Goal: Task Accomplishment & Management: Use online tool/utility

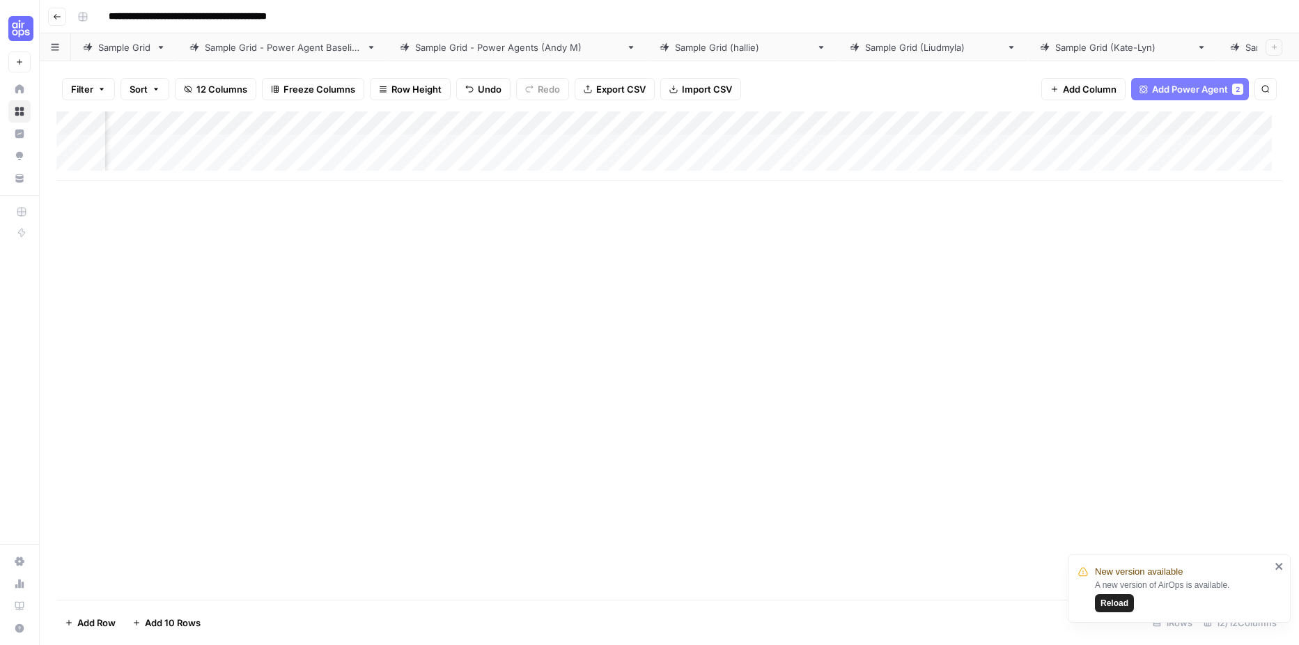
scroll to position [0, 736]
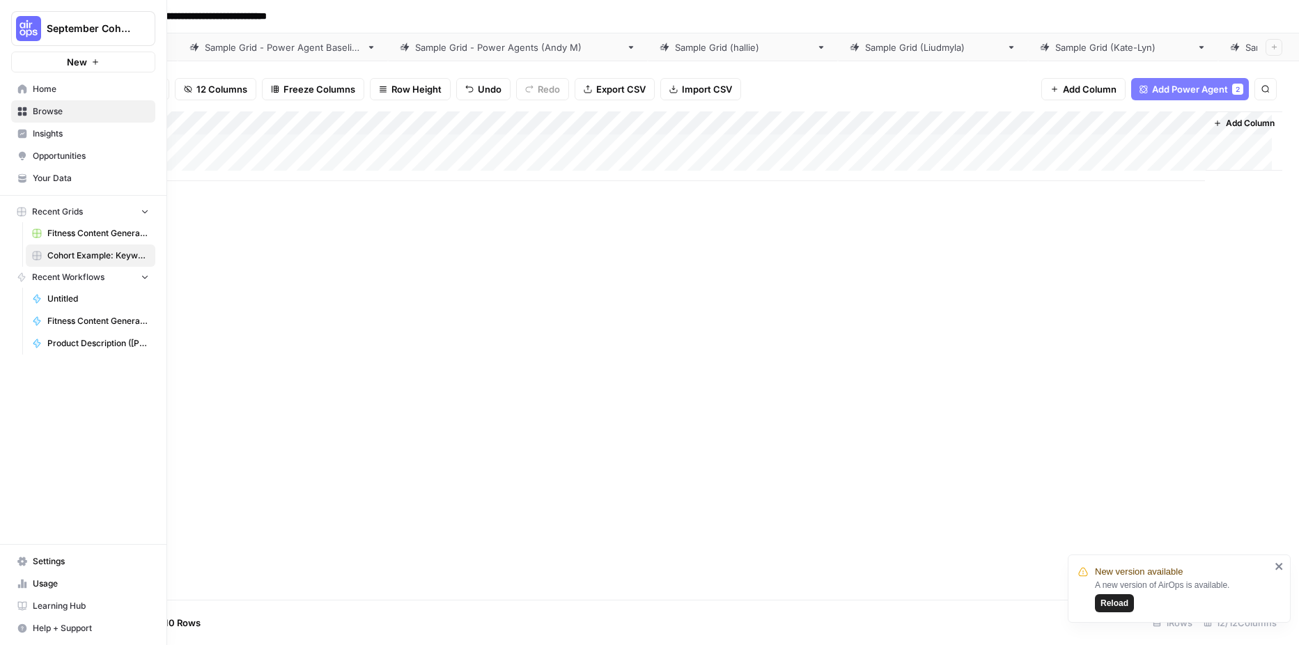
click at [44, 160] on span "Opportunities" at bounding box center [91, 156] width 116 height 13
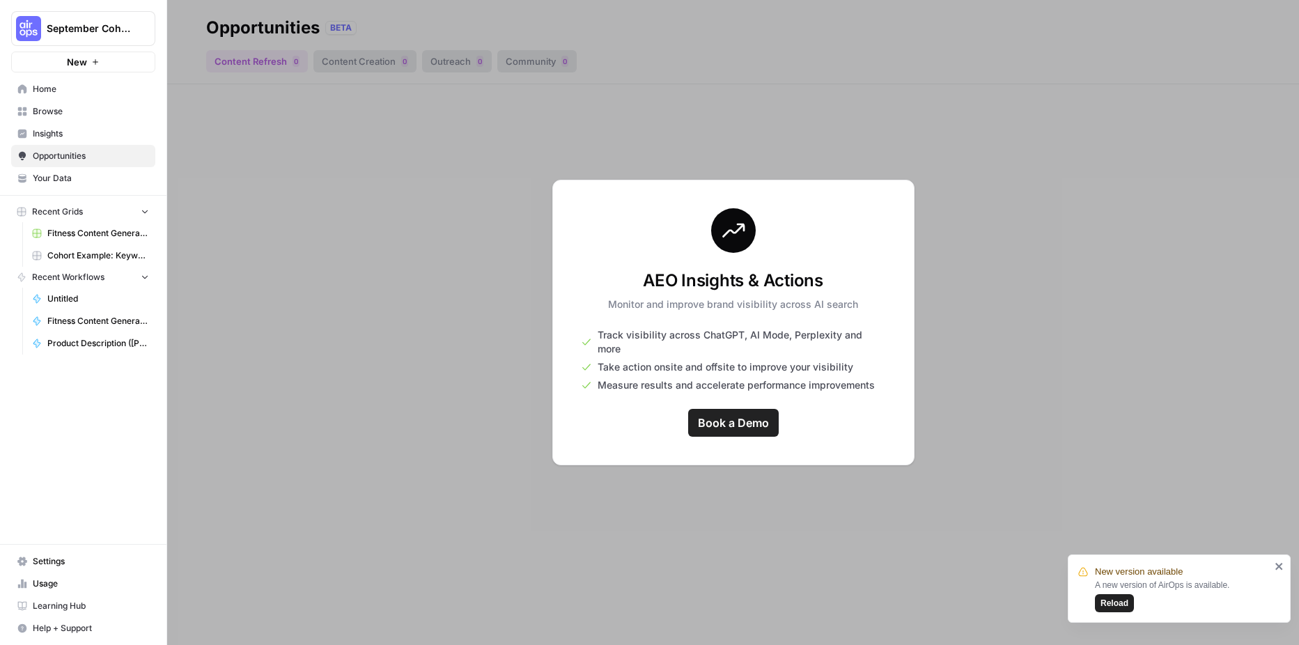
click at [748, 415] on span "Book a Demo" at bounding box center [733, 423] width 71 height 17
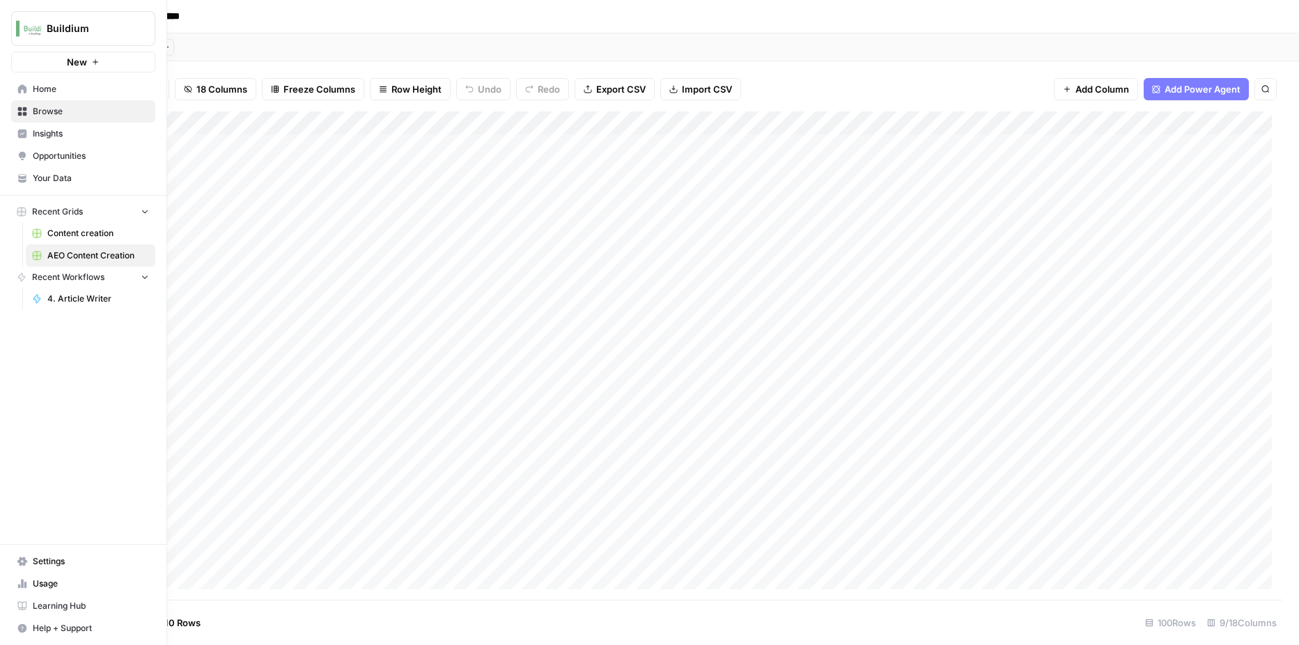
click at [17, 159] on icon at bounding box center [22, 156] width 10 height 10
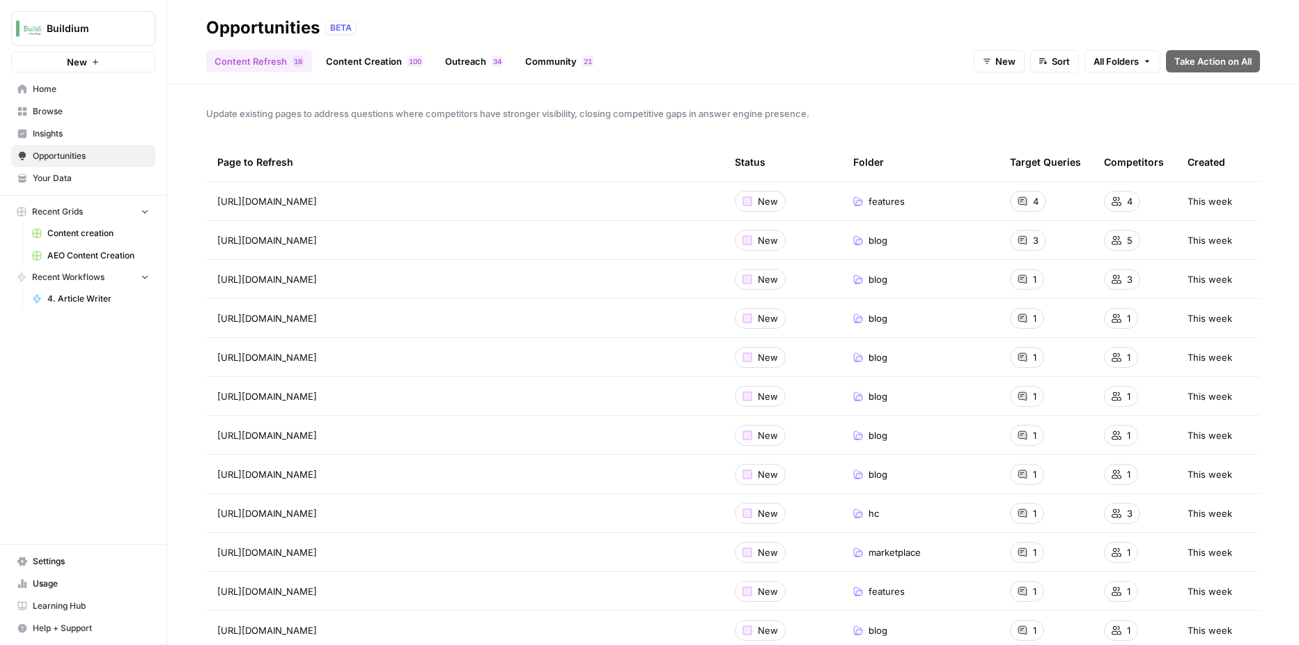
click at [356, 65] on link "Content Creation 0 0 1" at bounding box center [375, 61] width 114 height 22
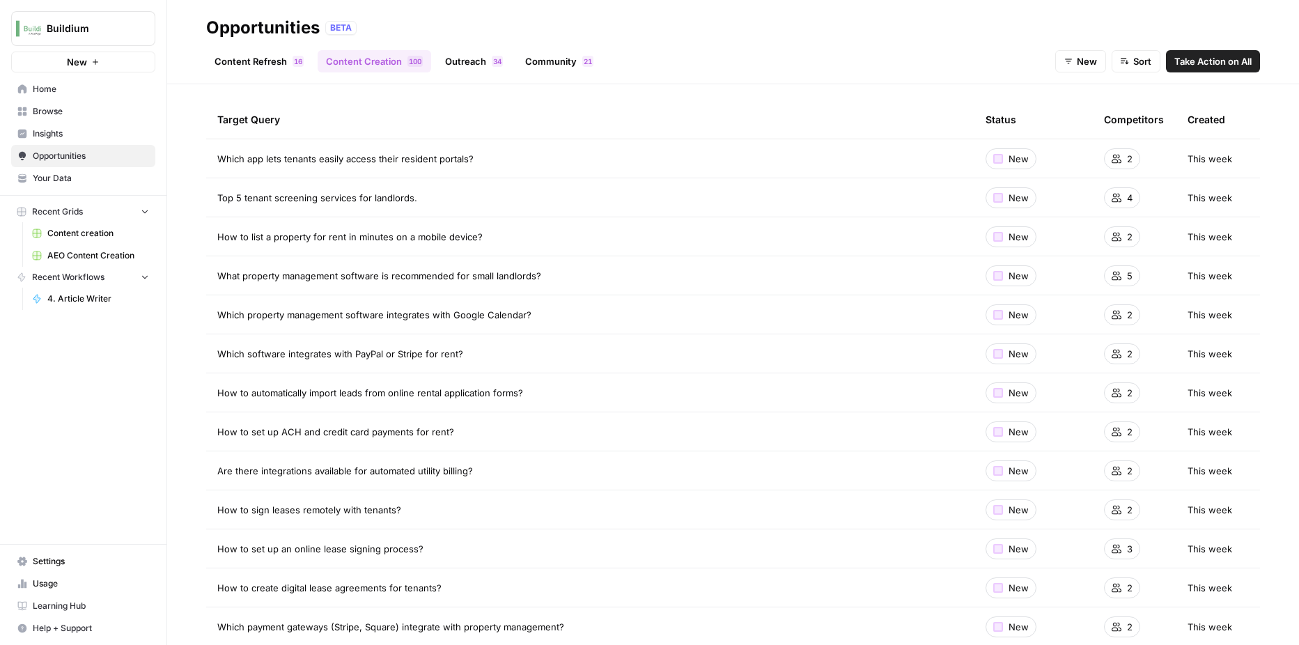
scroll to position [42, 0]
click at [531, 163] on div "Which app lets tenants easily access their resident portals?" at bounding box center [590, 159] width 746 height 14
click at [993, 160] on div at bounding box center [998, 159] width 10 height 10
click at [869, 169] on td "Which app lets tenants easily access their resident portals?" at bounding box center [590, 158] width 768 height 38
click at [1226, 61] on span "Take Action on All" at bounding box center [1213, 61] width 77 height 14
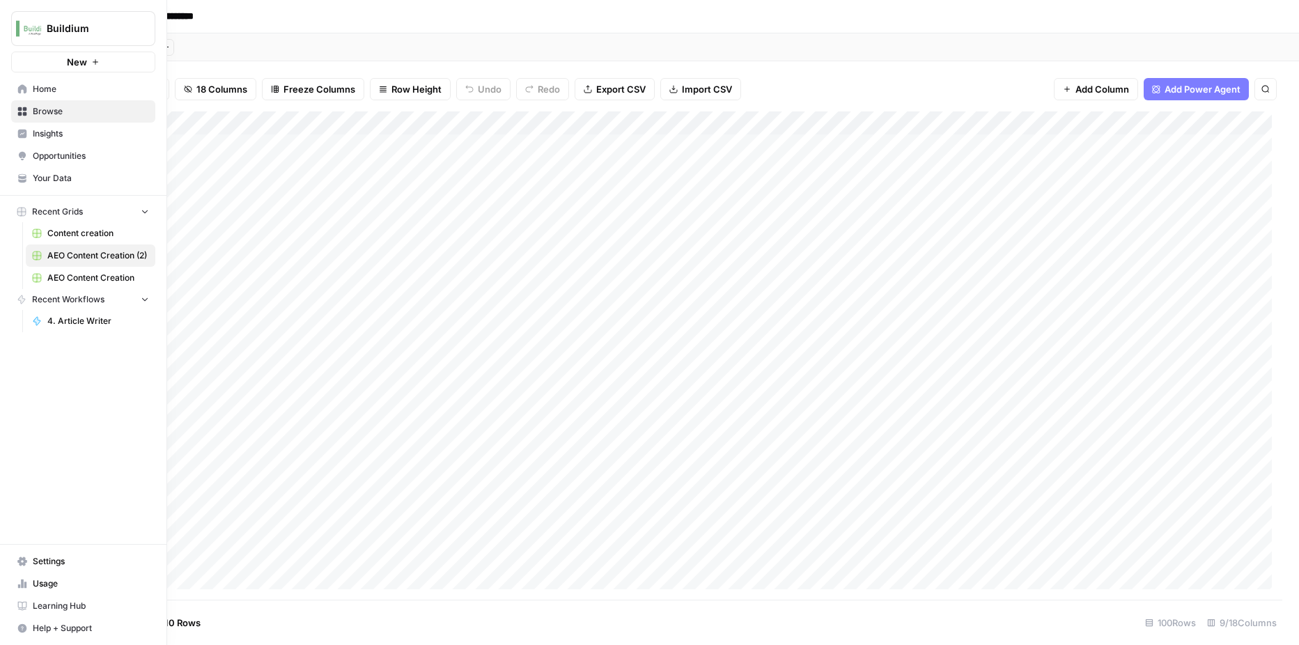
click at [52, 139] on span "Insights" at bounding box center [91, 133] width 116 height 13
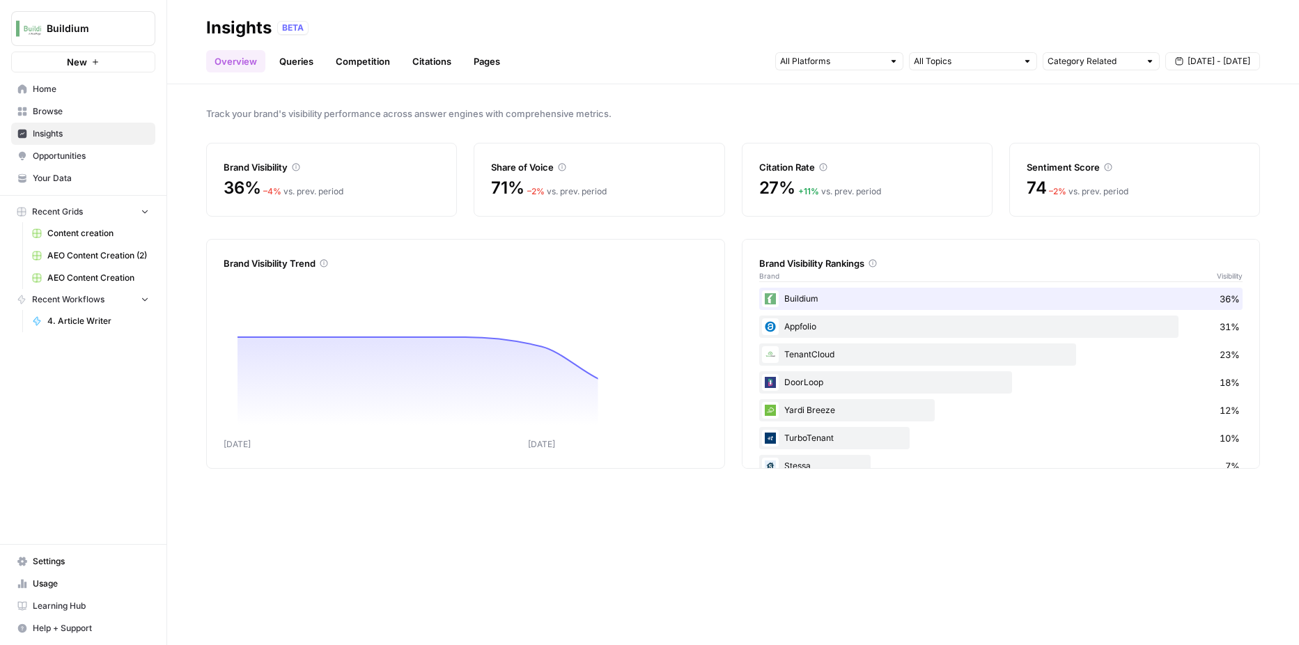
click at [365, 64] on link "Competition" at bounding box center [362, 61] width 71 height 22
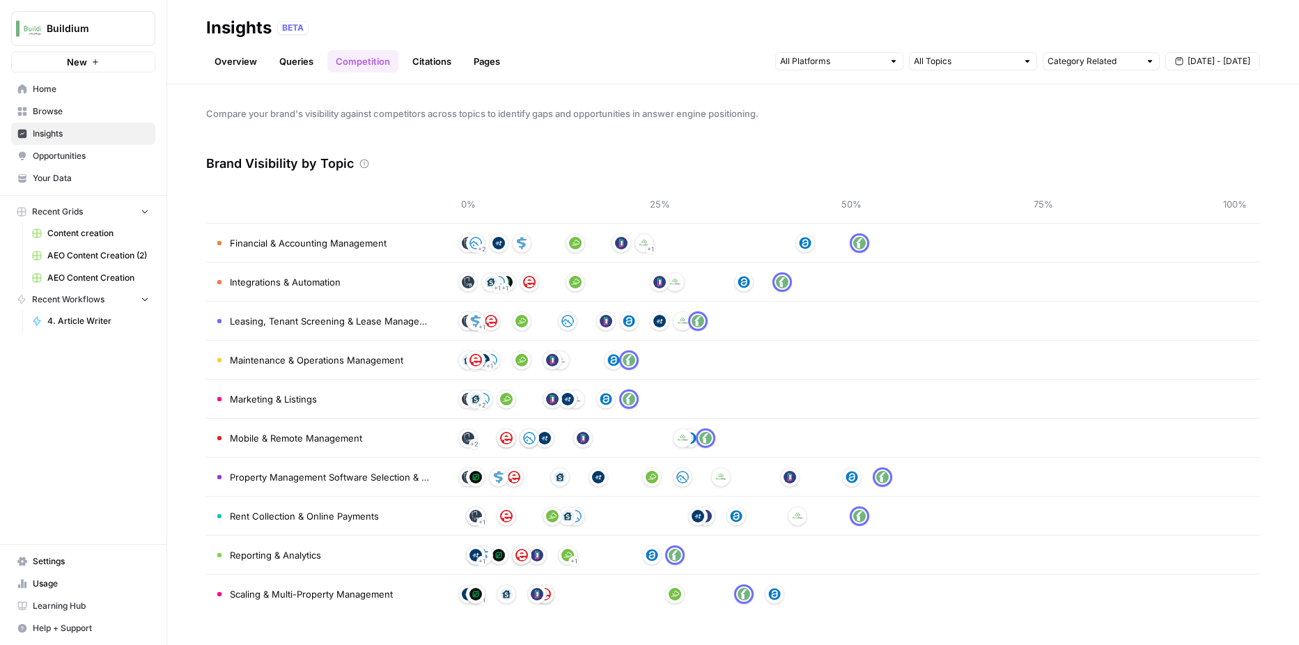
click at [84, 160] on span "Opportunities" at bounding box center [91, 156] width 116 height 13
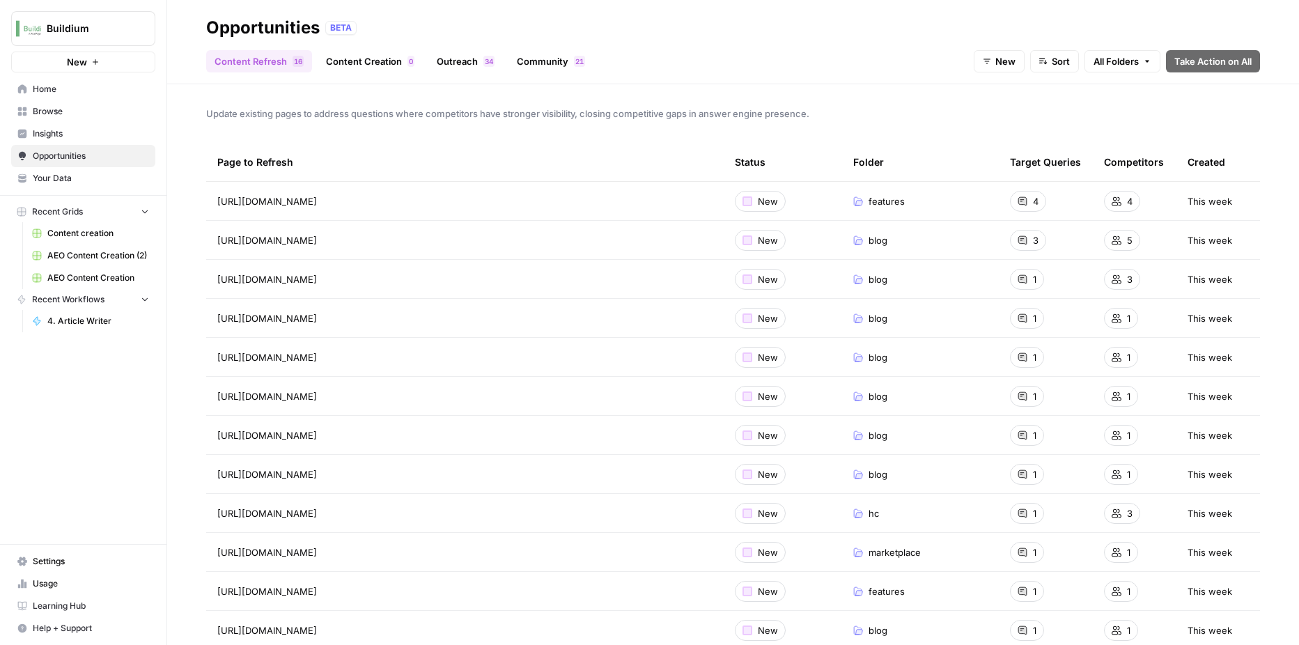
click at [55, 134] on span "Insights" at bounding box center [91, 133] width 116 height 13
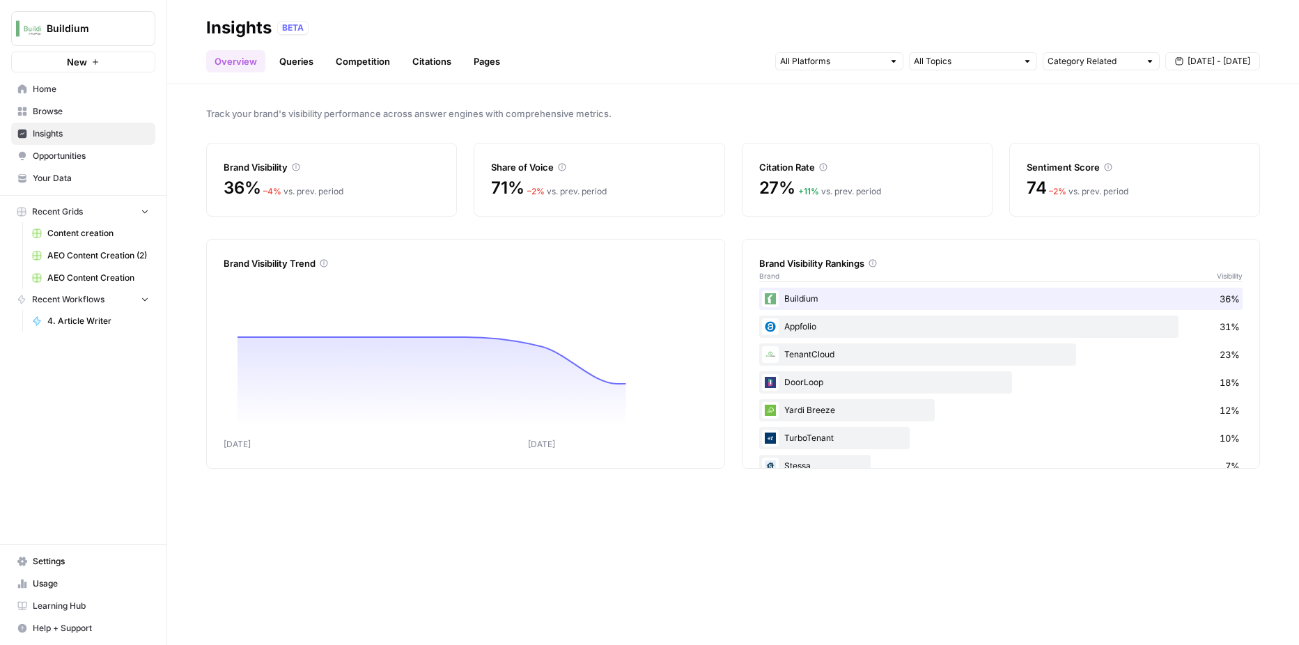
click at [300, 61] on link "Queries" at bounding box center [296, 61] width 51 height 22
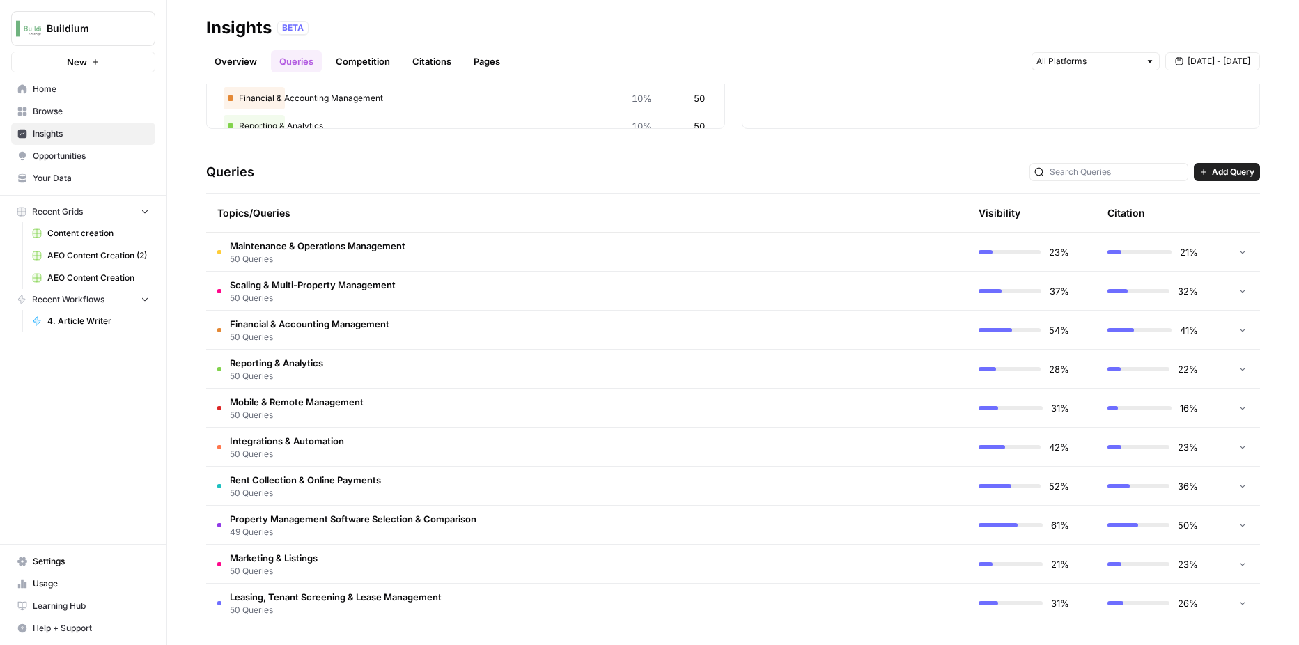
scroll to position [216, 0]
click at [1238, 251] on icon at bounding box center [1243, 252] width 10 height 10
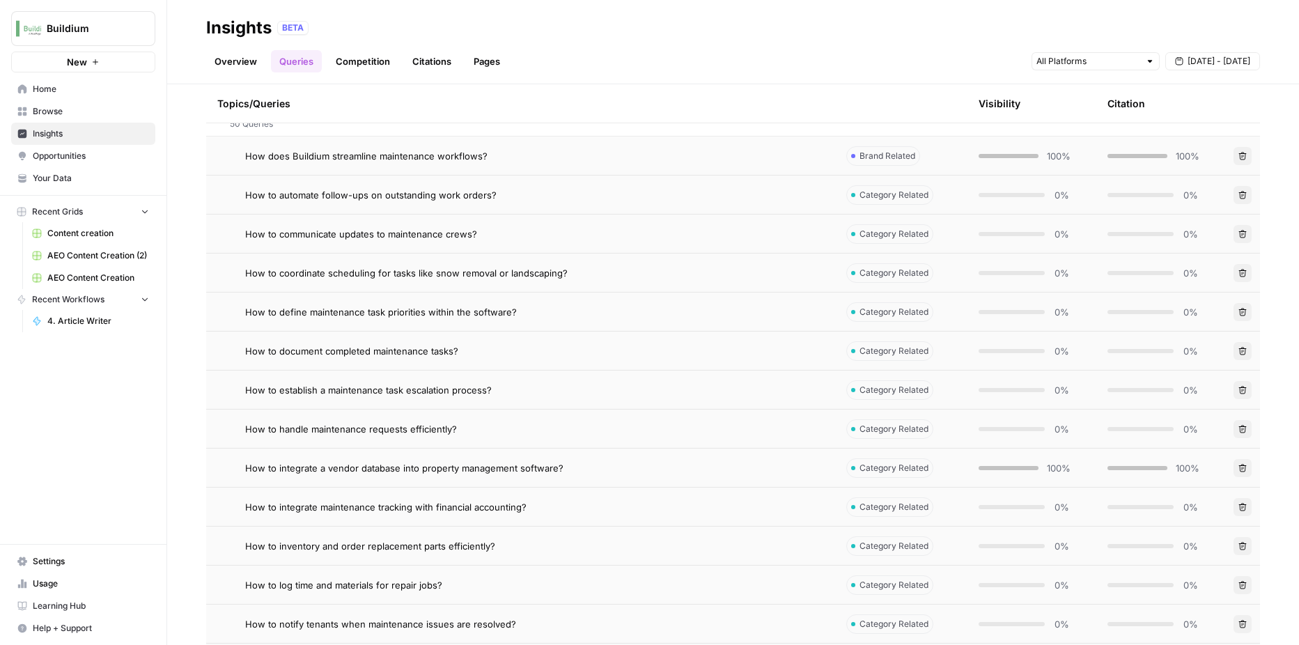
scroll to position [353, 0]
drag, startPoint x: 664, startPoint y: 337, endPoint x: 148, endPoint y: 394, distance: 519.4
click at [148, 394] on div "Buildium New Home Browse Insights Opportunities Your Data Recent Grids Content …" at bounding box center [83, 322] width 167 height 645
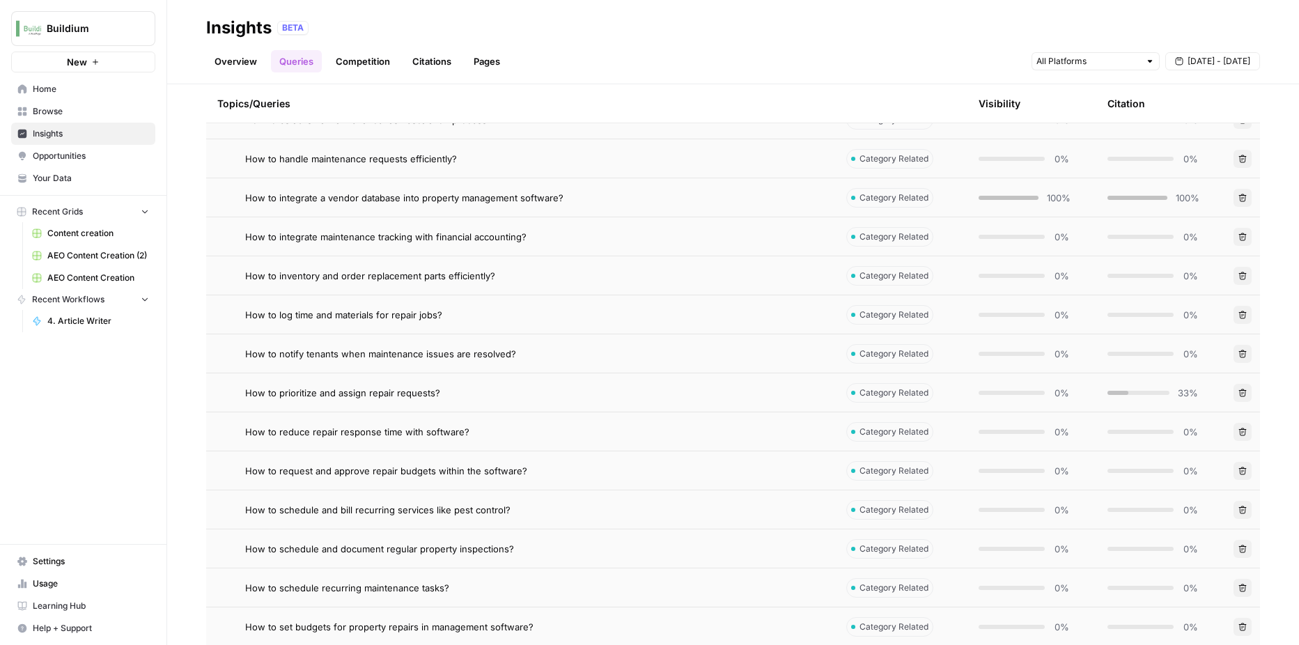
scroll to position [624, 0]
click at [54, 162] on span "Opportunities" at bounding box center [91, 156] width 116 height 13
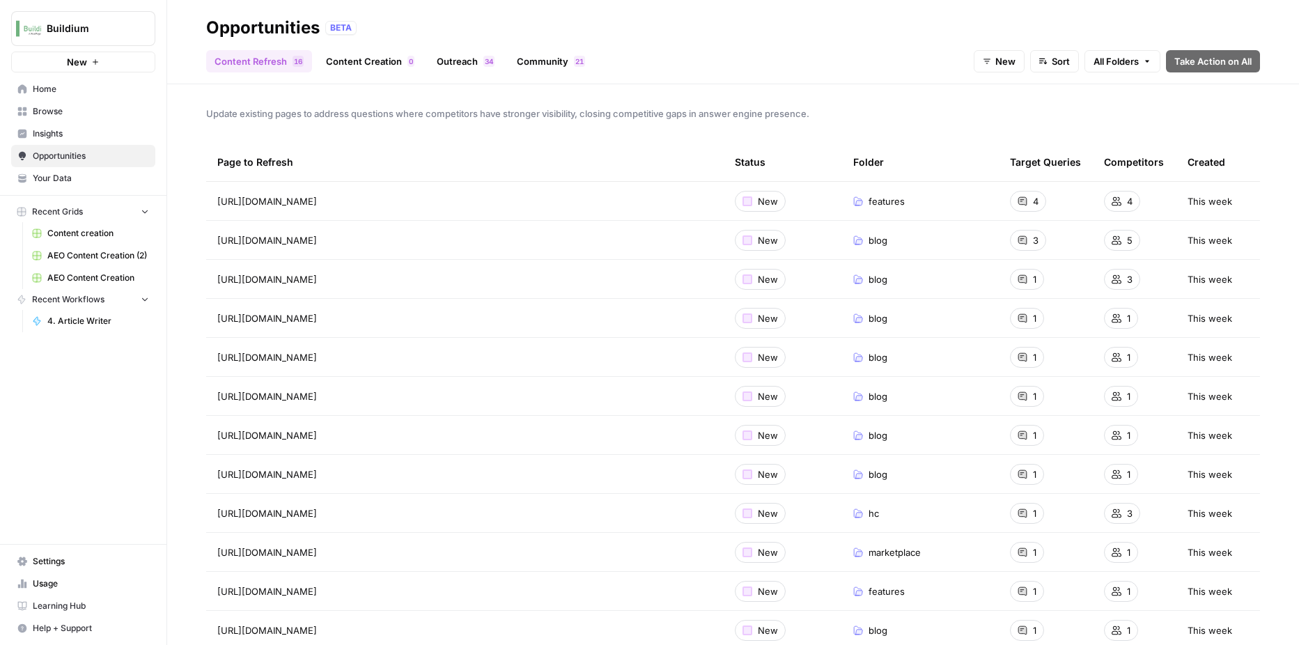
click at [357, 61] on link "Content Creation 0" at bounding box center [370, 61] width 105 height 22
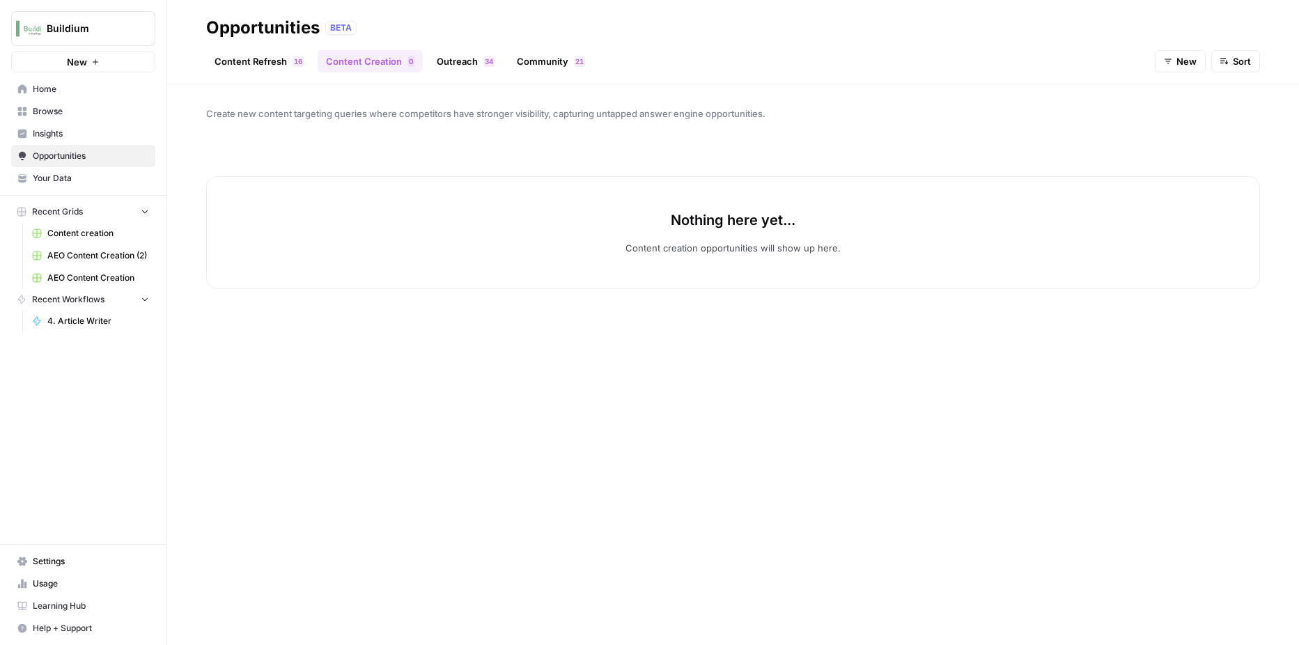
click at [82, 236] on span "Content creation" at bounding box center [98, 233] width 102 height 13
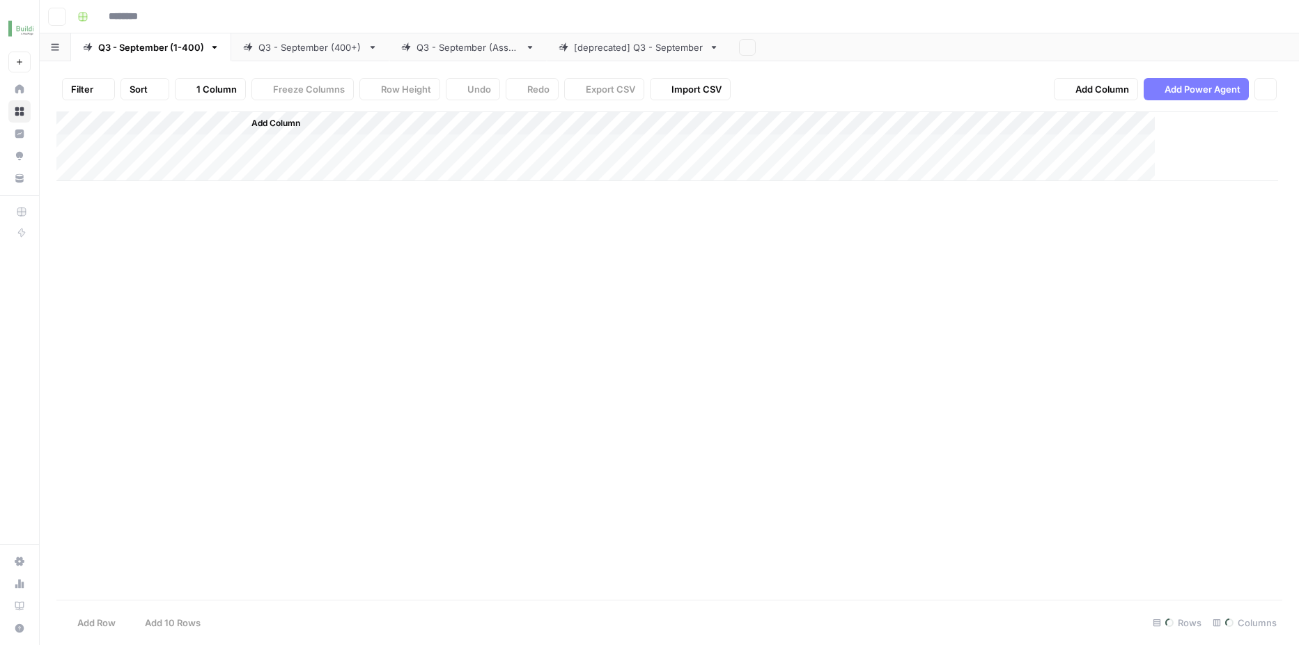
type input "**********"
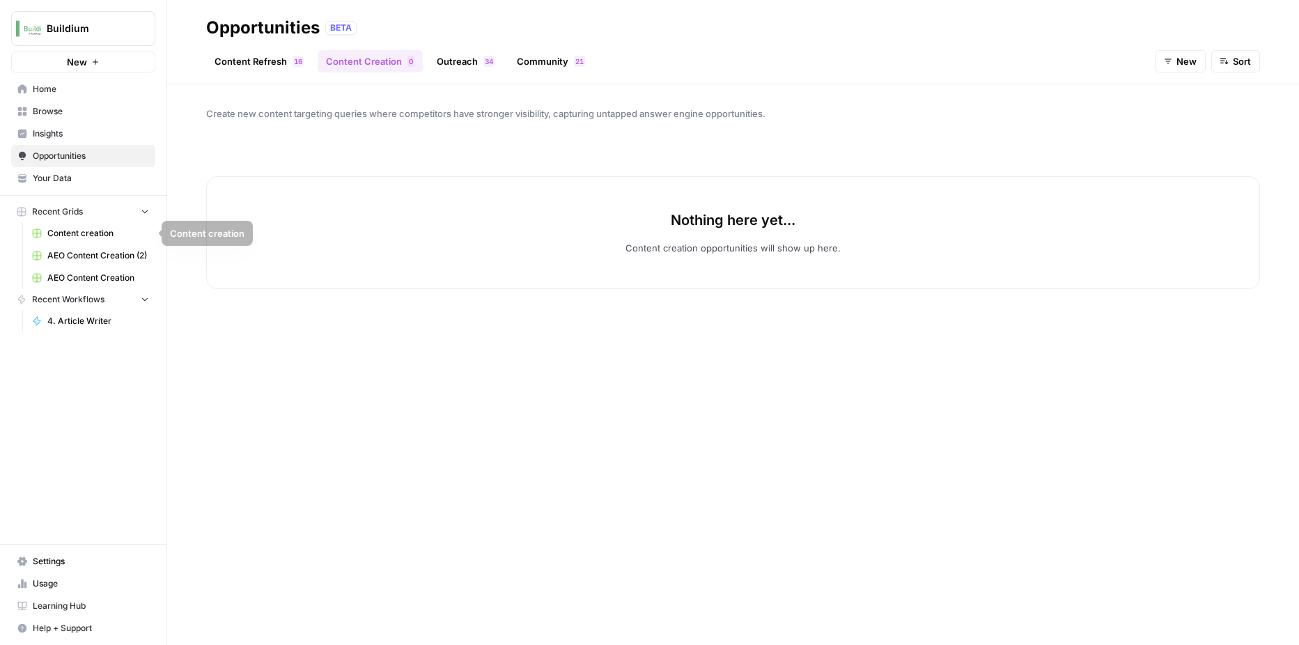
click at [56, 232] on span "Content creation" at bounding box center [98, 233] width 102 height 13
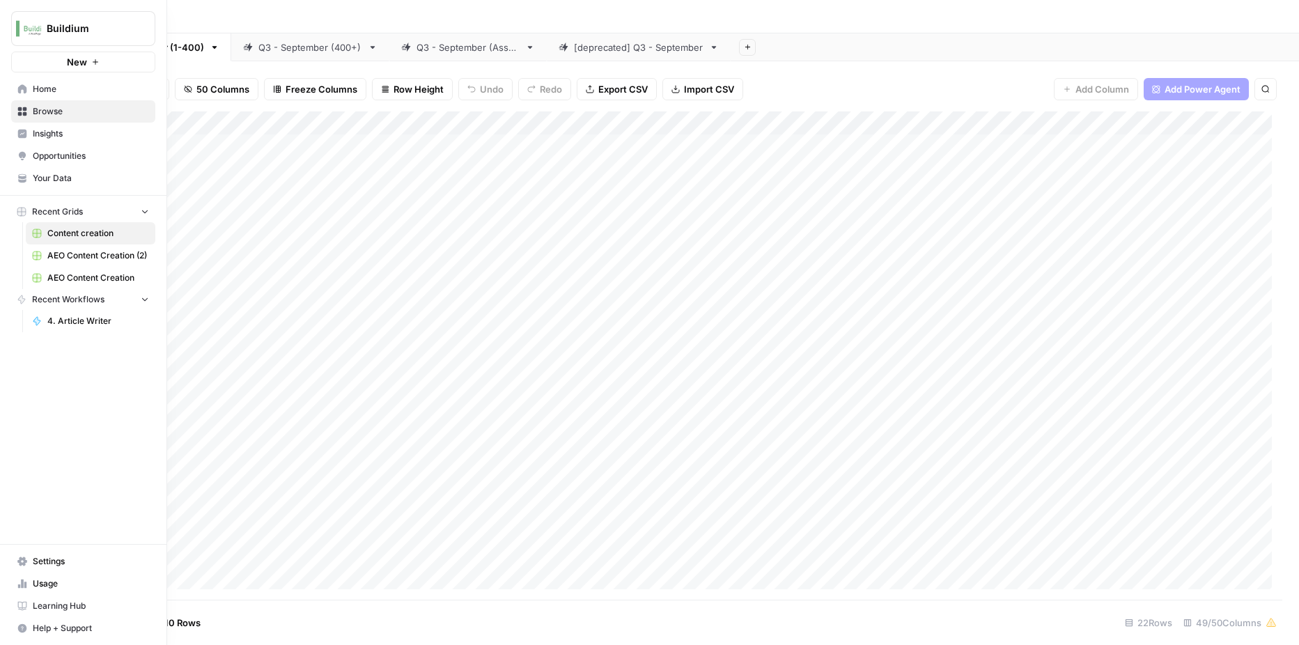
click at [48, 136] on span "Insights" at bounding box center [91, 133] width 116 height 13
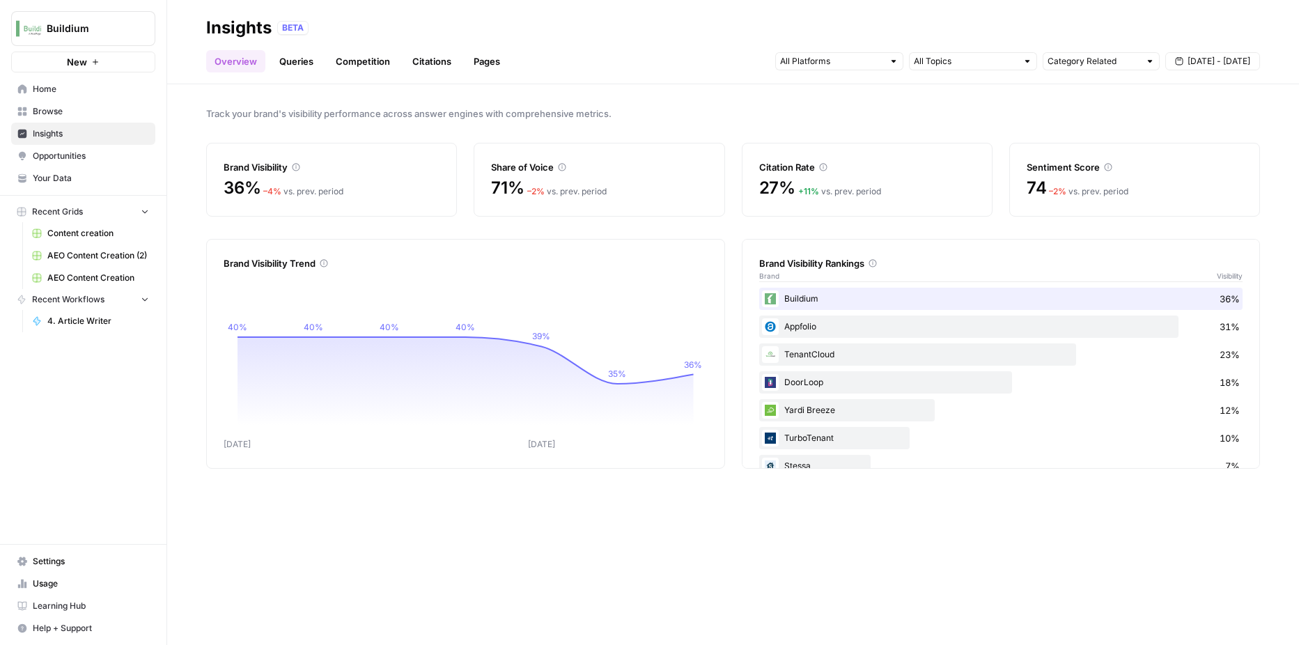
click at [291, 62] on link "Queries" at bounding box center [296, 61] width 51 height 22
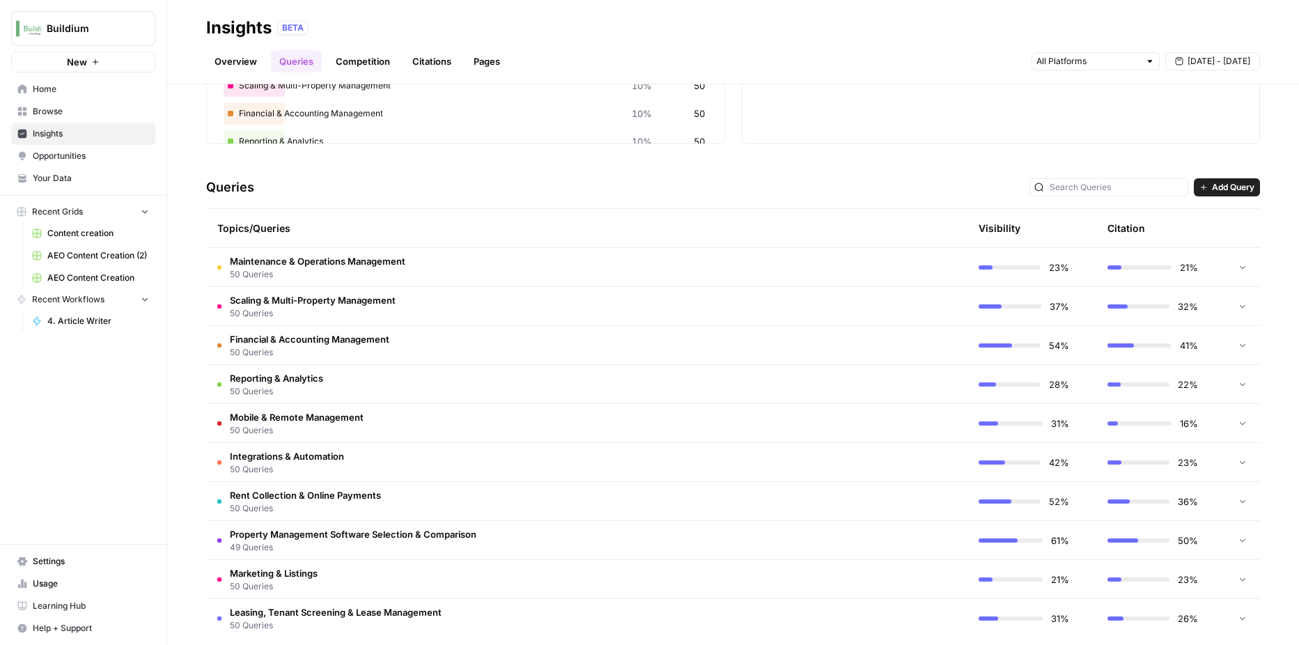
scroll to position [203, 0]
click at [1237, 258] on div at bounding box center [1243, 265] width 13 height 38
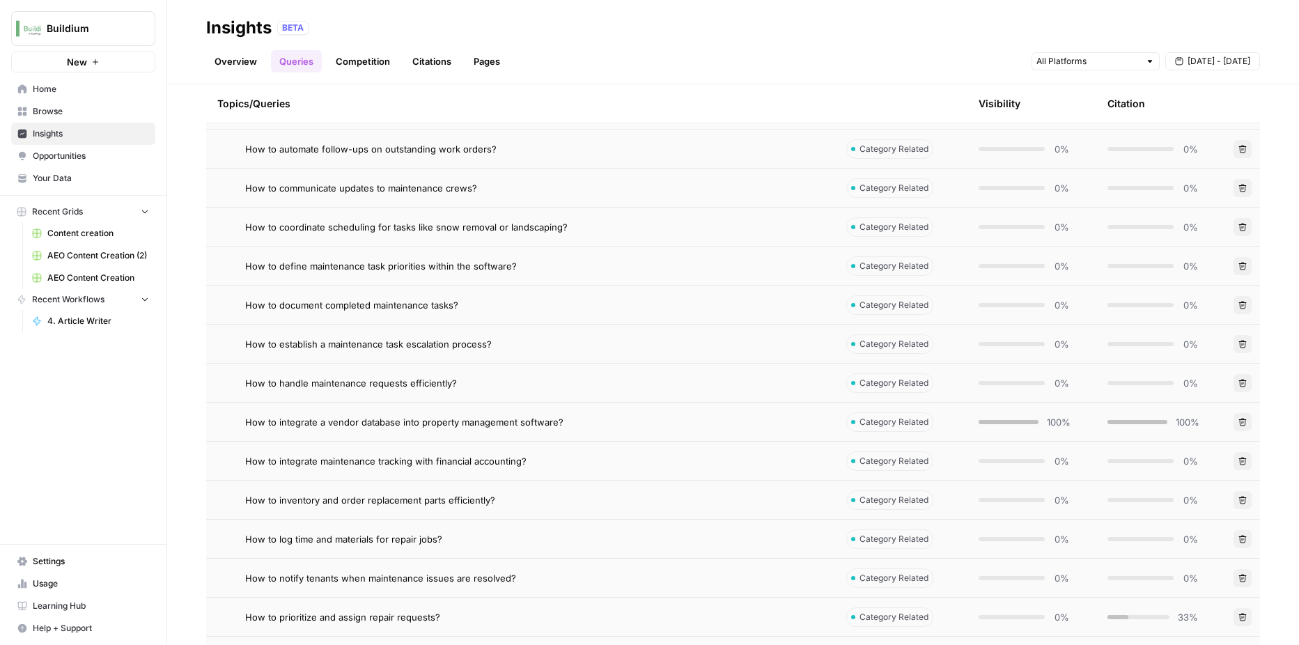
scroll to position [398, 0]
click at [67, 233] on span "Content creation" at bounding box center [98, 233] width 102 height 13
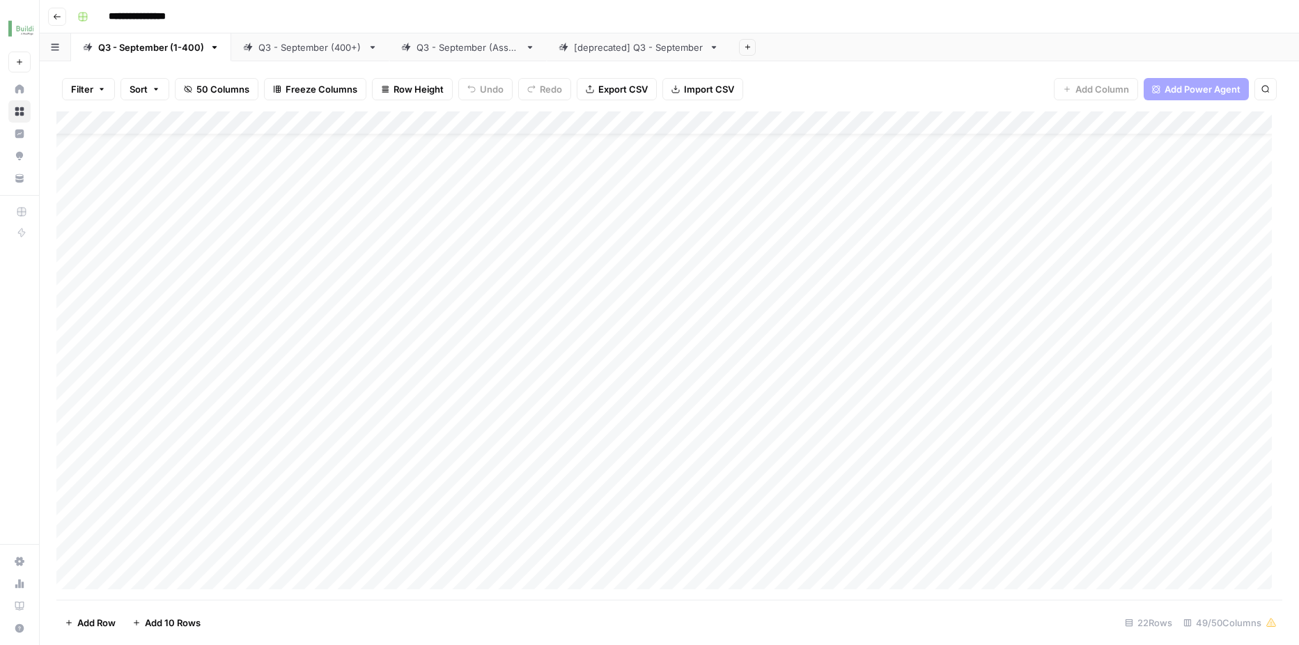
scroll to position [0, 6]
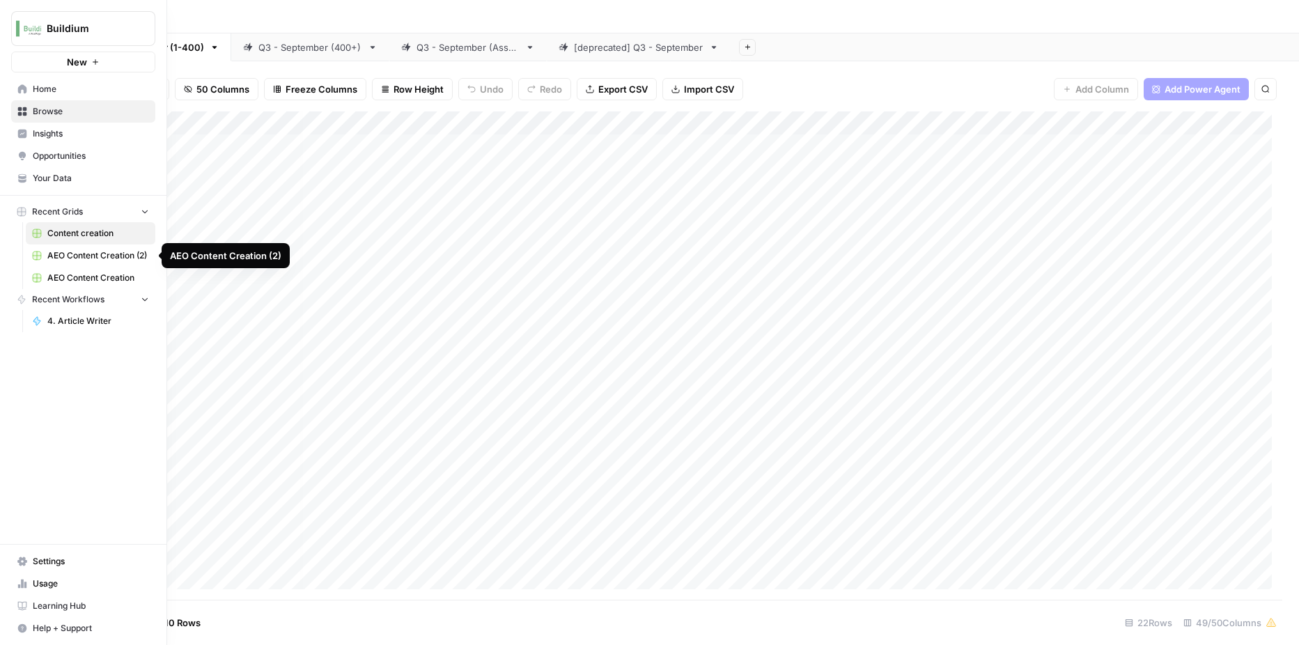
click at [62, 261] on span "AEO Content Creation (2)" at bounding box center [98, 255] width 102 height 13
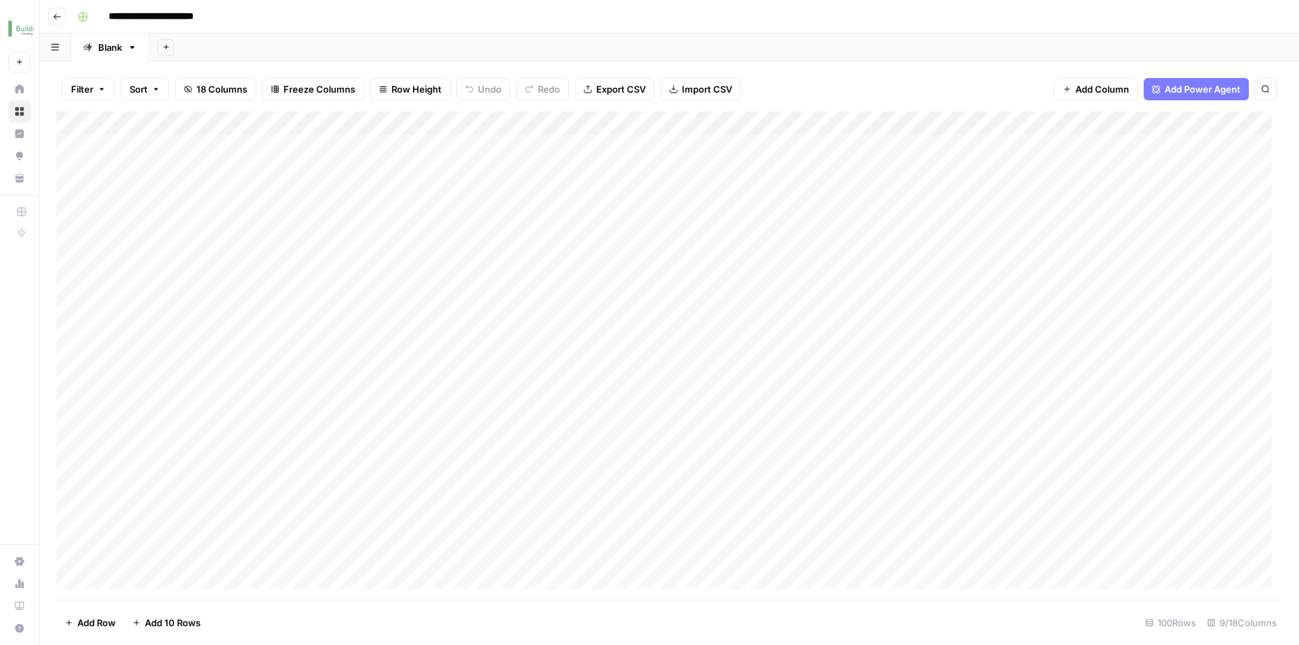
click at [800, 120] on div "Add Column" at bounding box center [669, 355] width 1226 height 488
click at [940, 263] on div "Add Column" at bounding box center [669, 355] width 1226 height 488
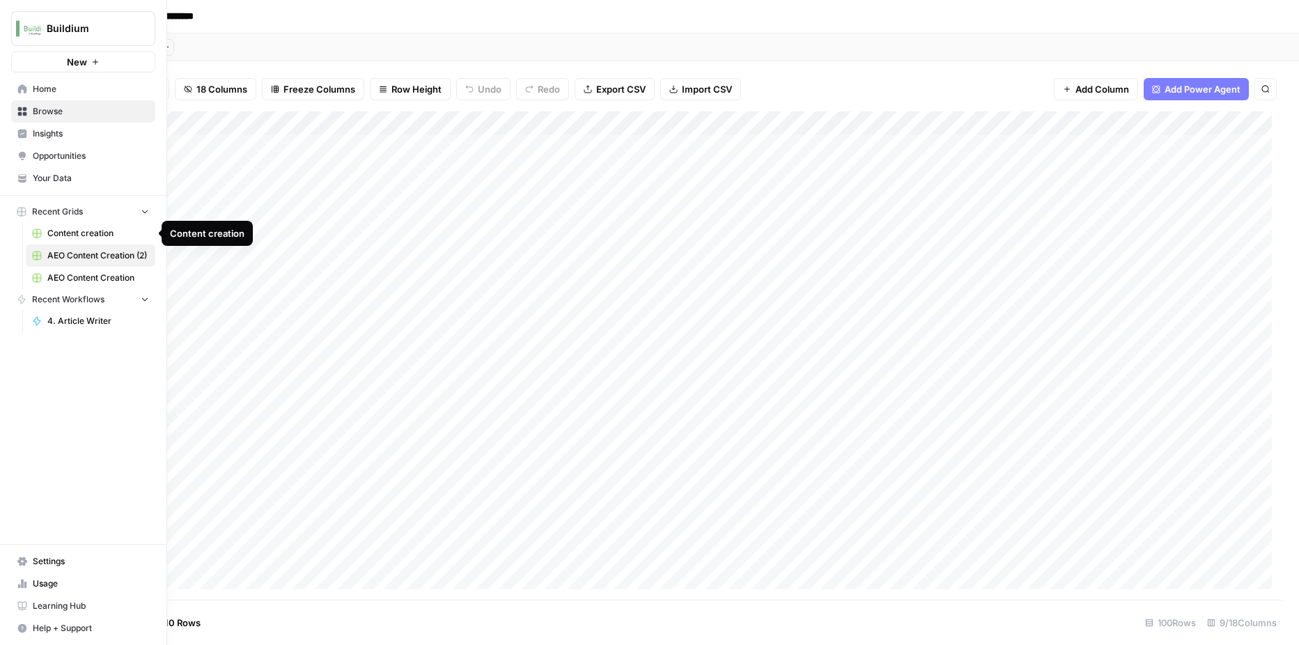
click at [80, 236] on span "Content creation" at bounding box center [98, 233] width 102 height 13
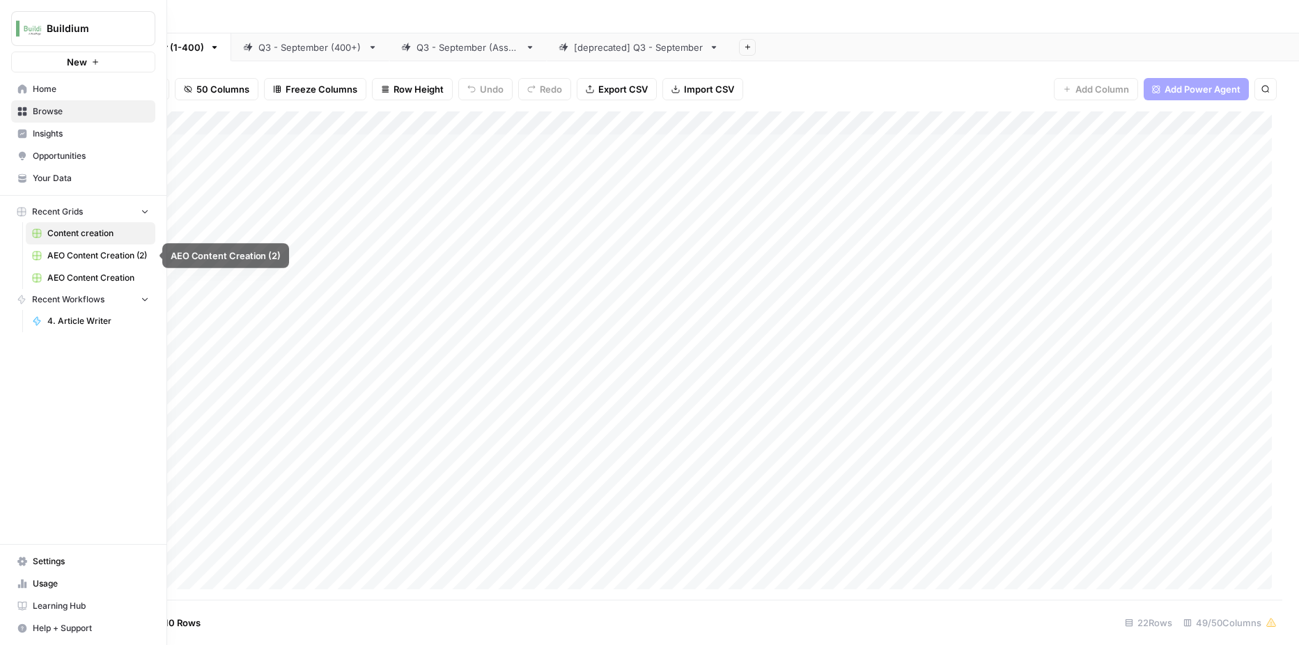
click at [81, 259] on span "AEO Content Creation (2)" at bounding box center [98, 255] width 102 height 13
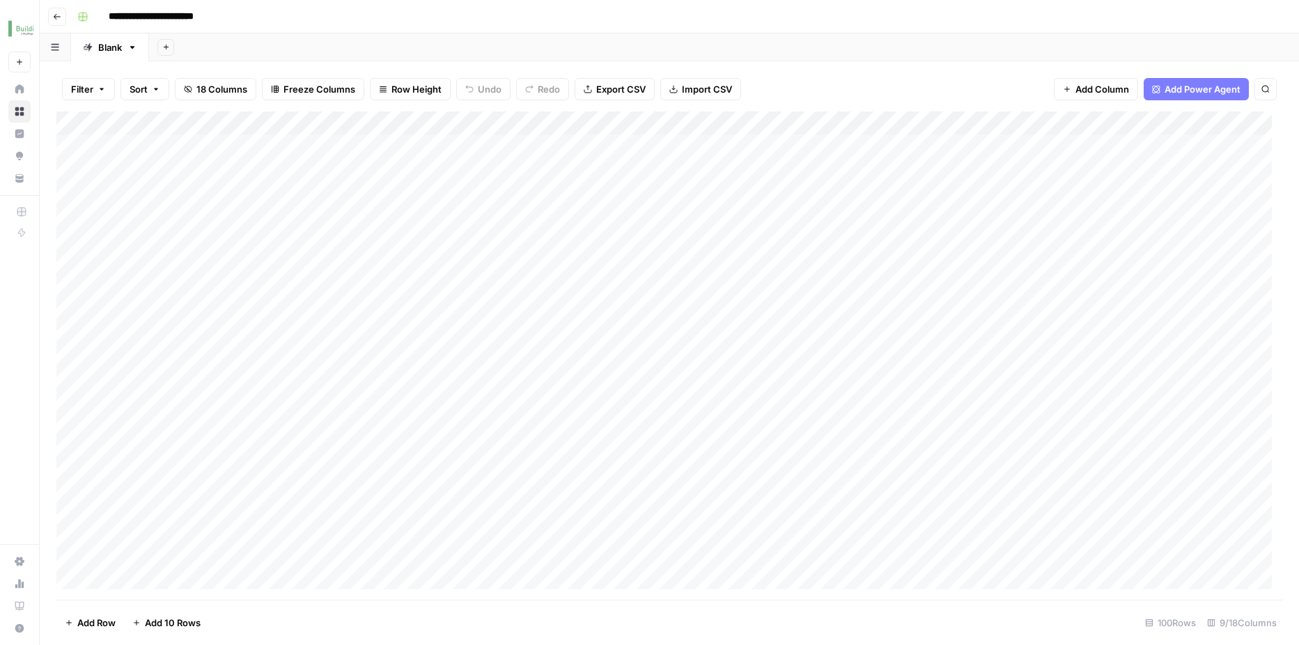
scroll to position [1, 0]
